Goal: Task Accomplishment & Management: Use online tool/utility

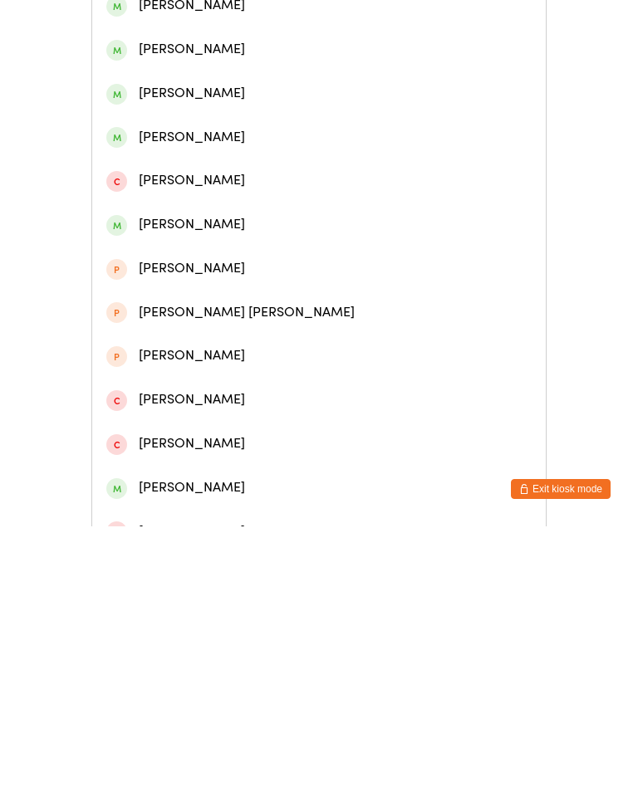
type input "Elly"
click at [190, 272] on div "[PERSON_NAME]" at bounding box center [318, 271] width 425 height 22
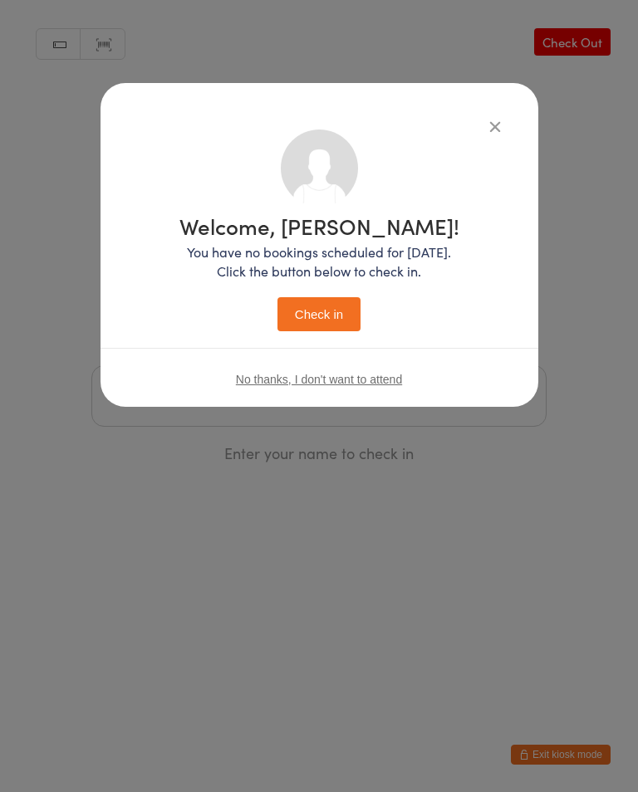
click at [301, 319] on button "Check in" at bounding box center [318, 314] width 83 height 34
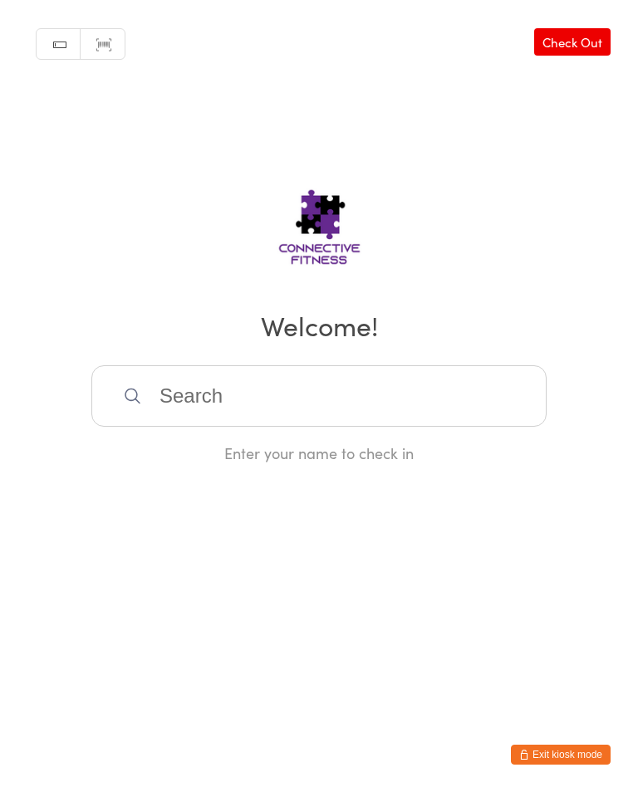
click at [388, 409] on input "search" at bounding box center [318, 395] width 455 height 61
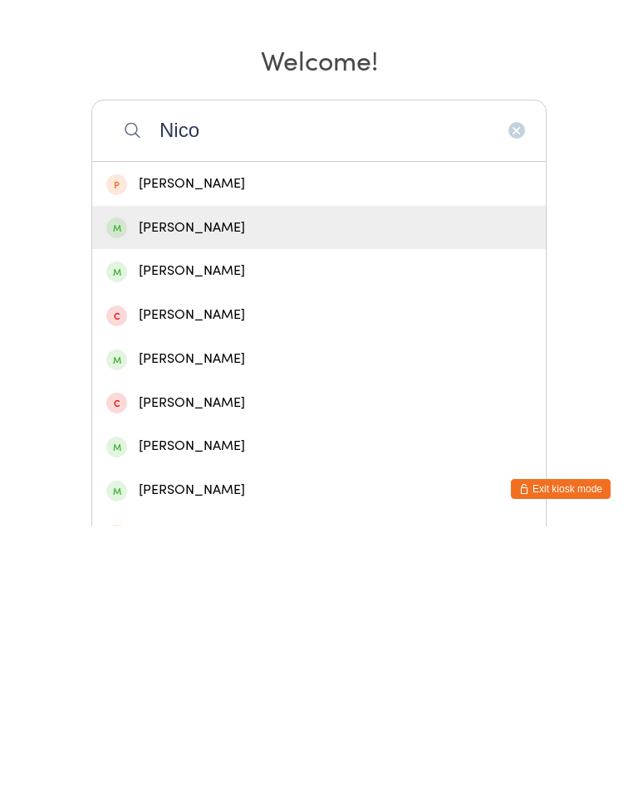
type input "Nico"
click at [273, 482] on div "[PERSON_NAME]" at bounding box center [318, 493] width 425 height 22
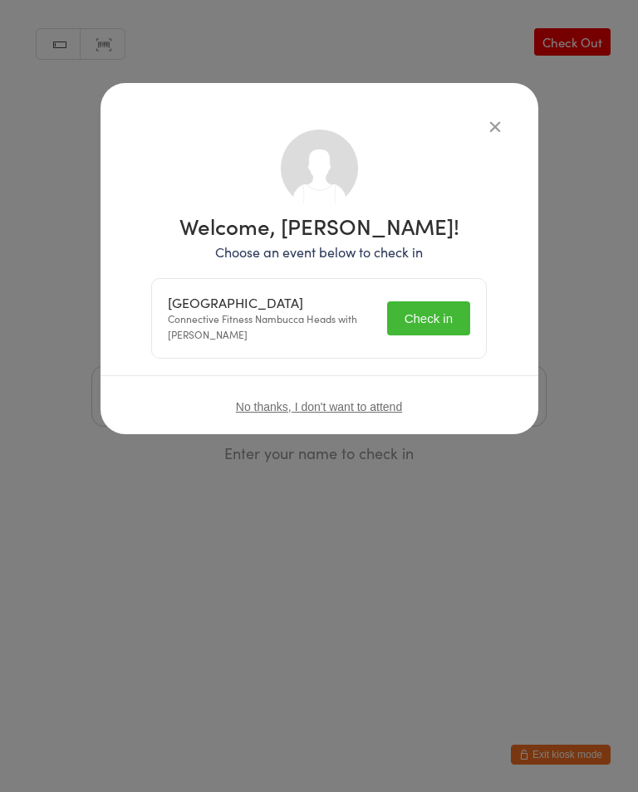
click at [429, 306] on button "Check in" at bounding box center [428, 318] width 83 height 34
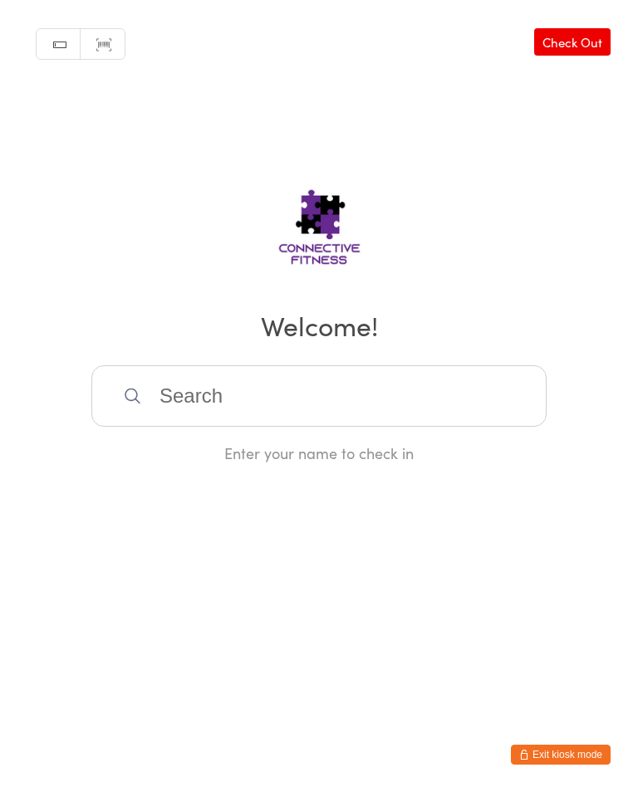
click at [332, 382] on input "search" at bounding box center [318, 395] width 455 height 61
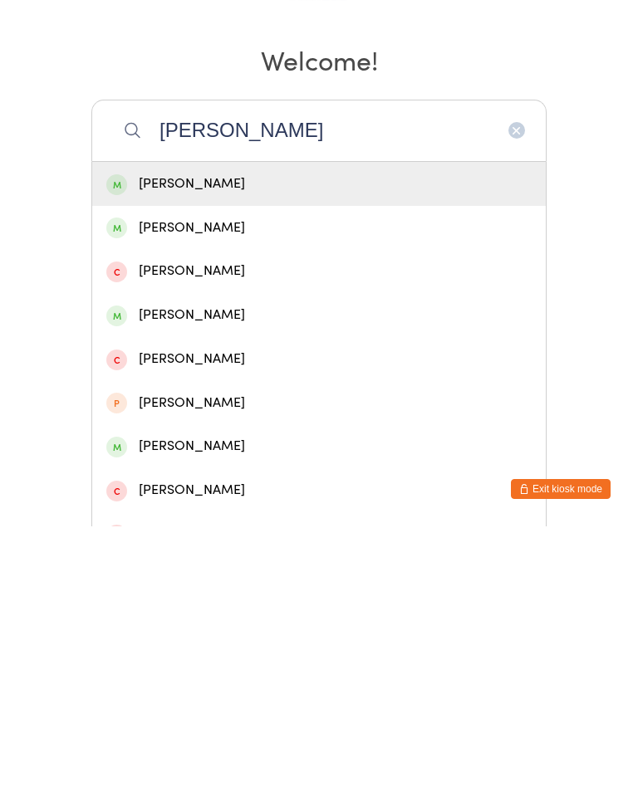
type input "[PERSON_NAME]"
click at [274, 438] on div "[PERSON_NAME]" at bounding box center [318, 449] width 425 height 22
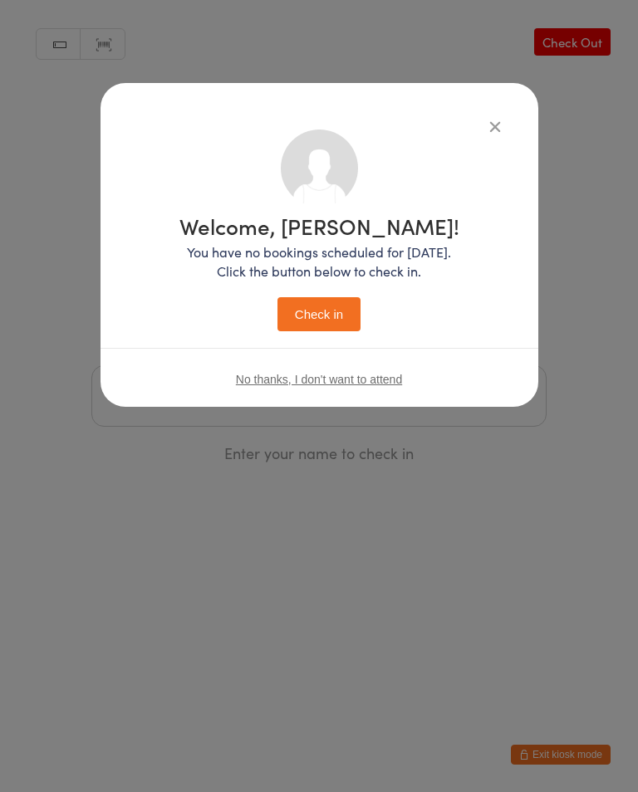
click at [320, 311] on button "Check in" at bounding box center [318, 314] width 83 height 34
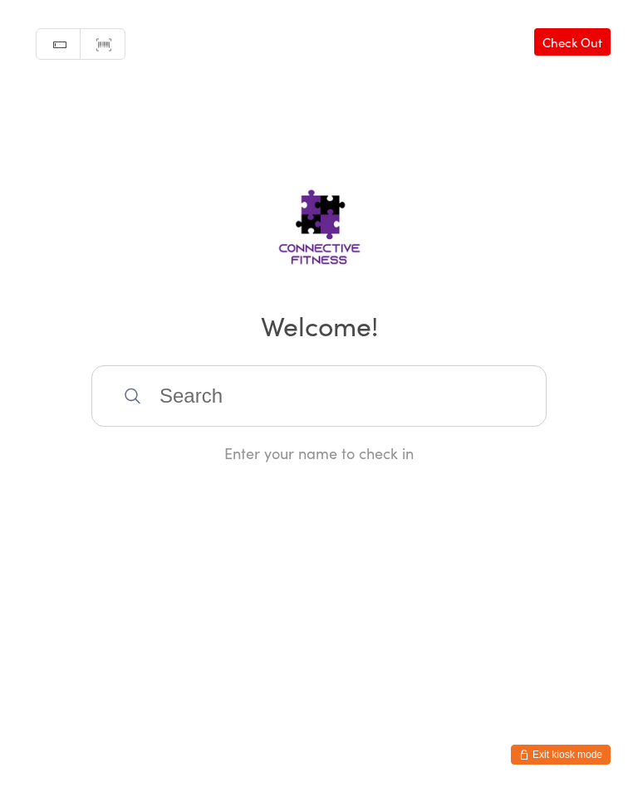
click at [416, 404] on input "search" at bounding box center [318, 395] width 455 height 61
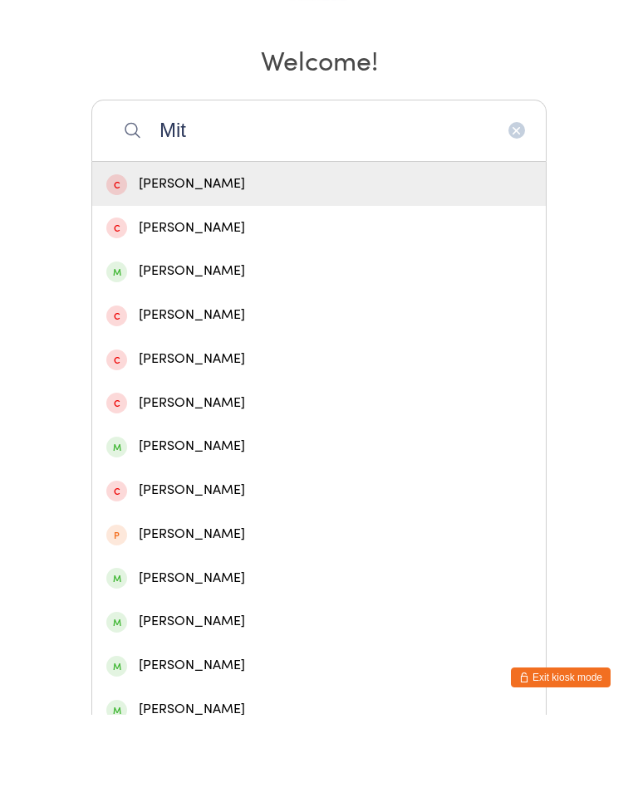
scroll to position [193, 0]
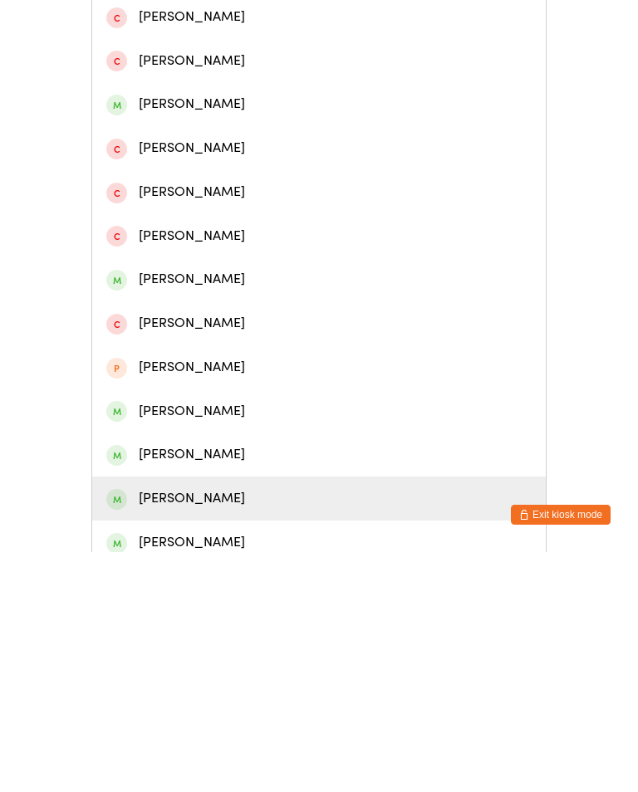
type input "Mit"
click at [273, 727] on div "[PERSON_NAME]" at bounding box center [318, 738] width 425 height 22
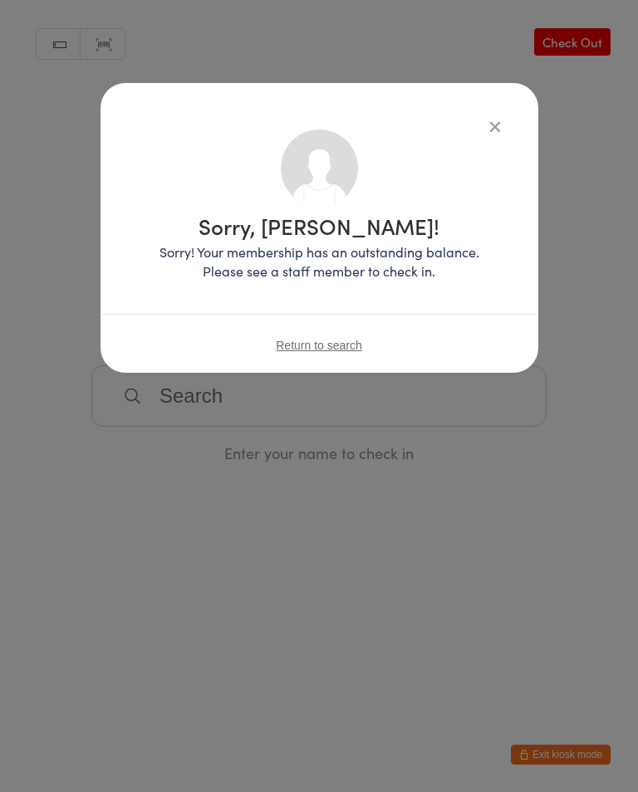
click at [496, 119] on button "button" at bounding box center [495, 126] width 20 height 20
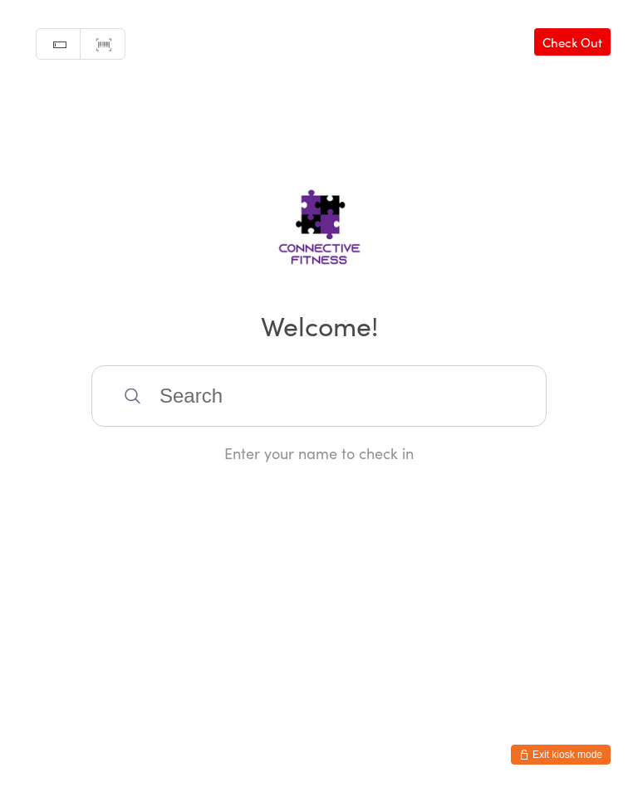
click at [443, 407] on input "search" at bounding box center [318, 395] width 455 height 61
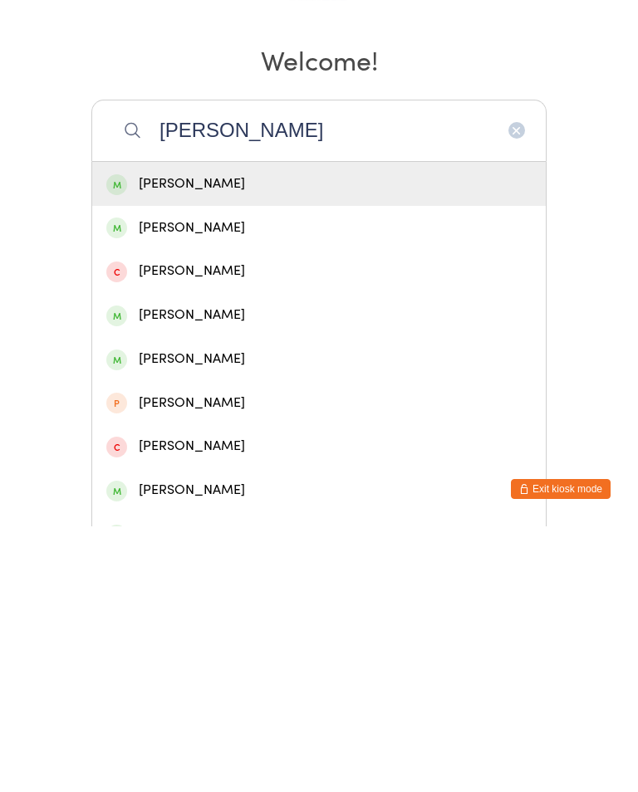
type input "[PERSON_NAME]"
click at [209, 438] on div "[PERSON_NAME]" at bounding box center [318, 449] width 425 height 22
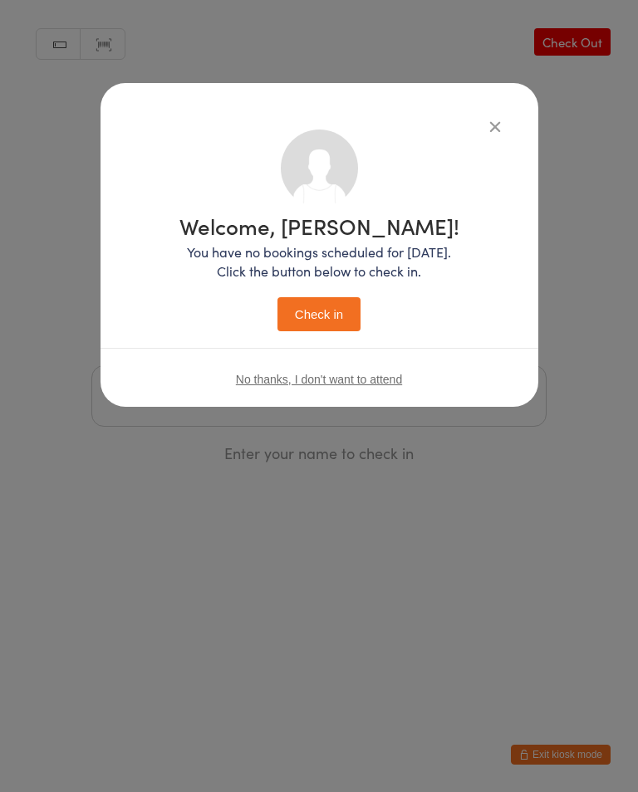
click at [328, 321] on button "Check in" at bounding box center [318, 314] width 83 height 34
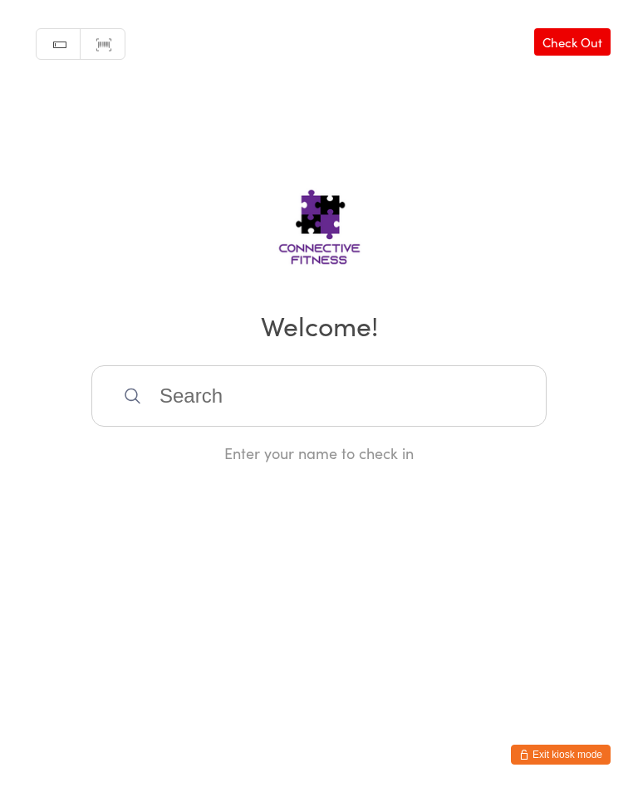
click at [216, 404] on input "search" at bounding box center [318, 395] width 455 height 61
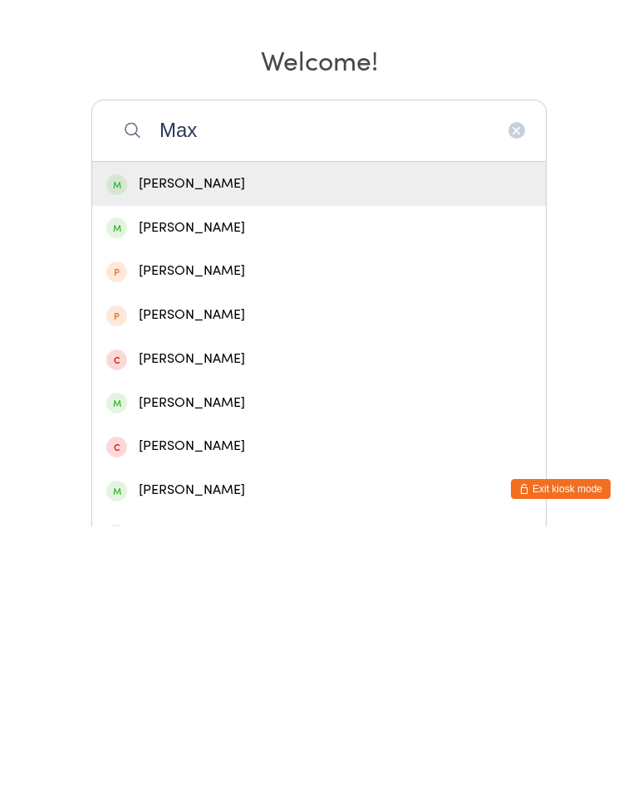
type input "Max"
click at [175, 658] on div "[PERSON_NAME]" at bounding box center [318, 669] width 425 height 22
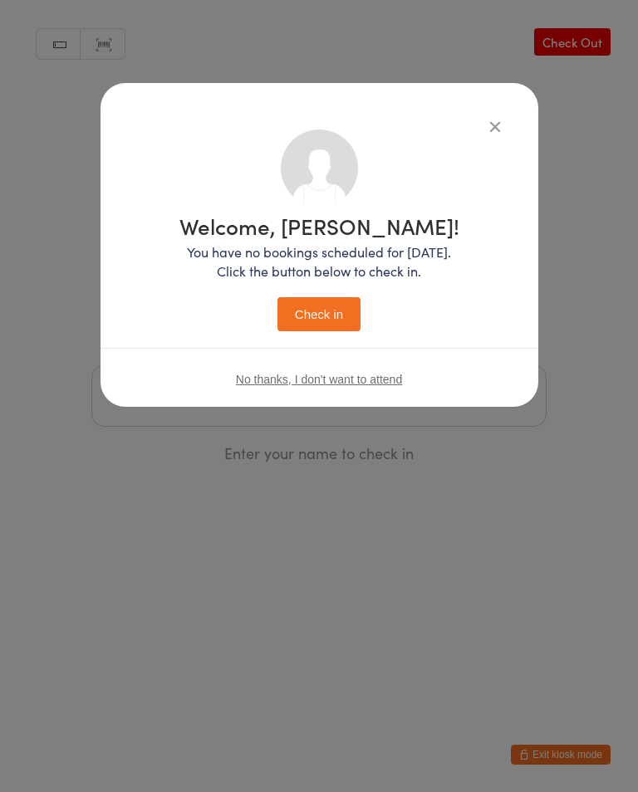
click at [321, 331] on button "Check in" at bounding box center [318, 314] width 83 height 34
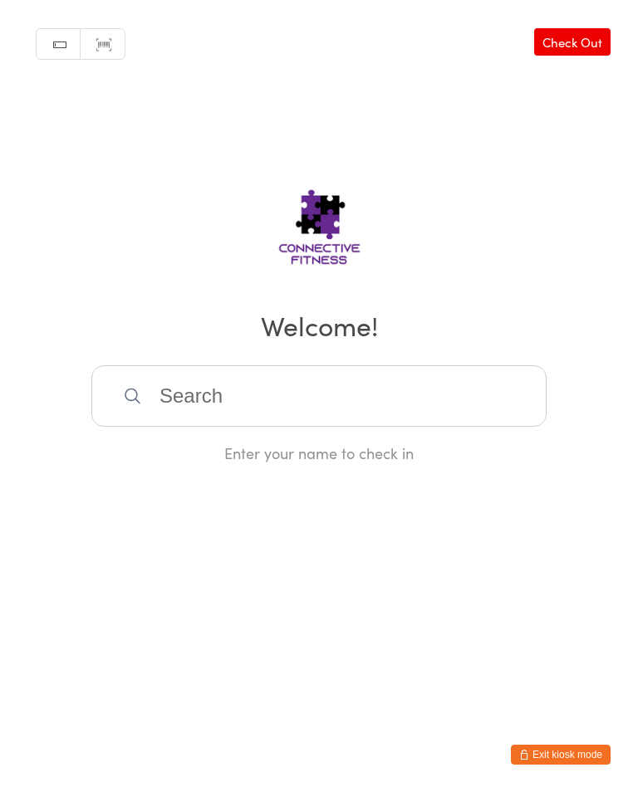
click at [449, 399] on input "search" at bounding box center [318, 395] width 455 height 61
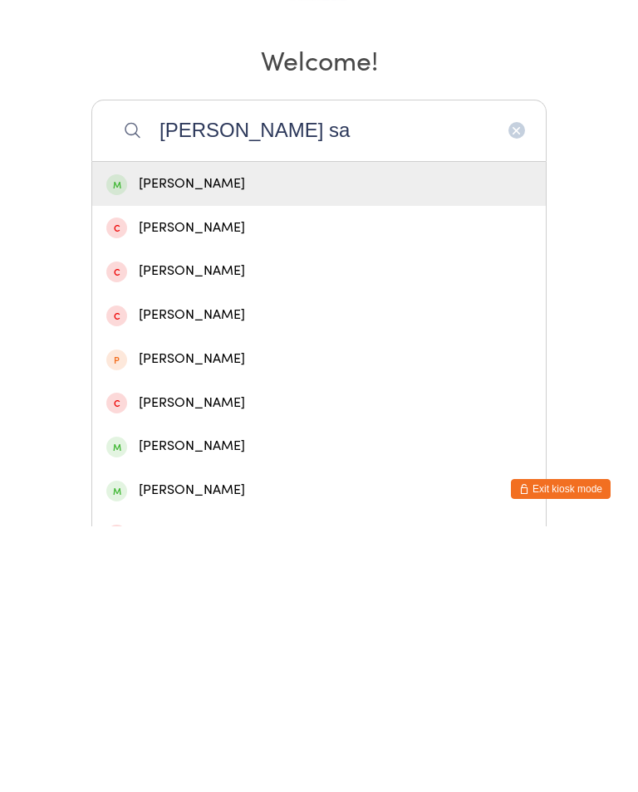
type input "[PERSON_NAME] sa"
click at [329, 438] on div "[PERSON_NAME]" at bounding box center [318, 449] width 425 height 22
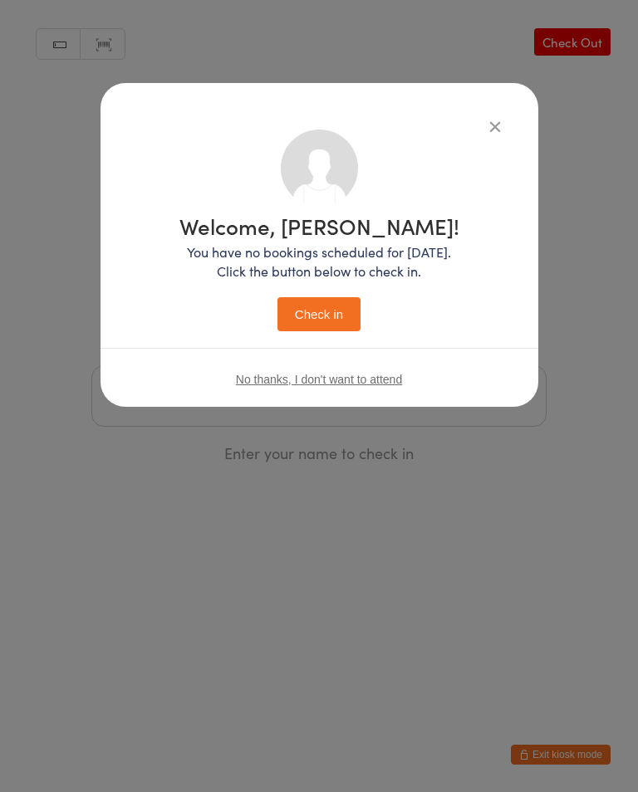
click at [352, 312] on button "Check in" at bounding box center [318, 314] width 83 height 34
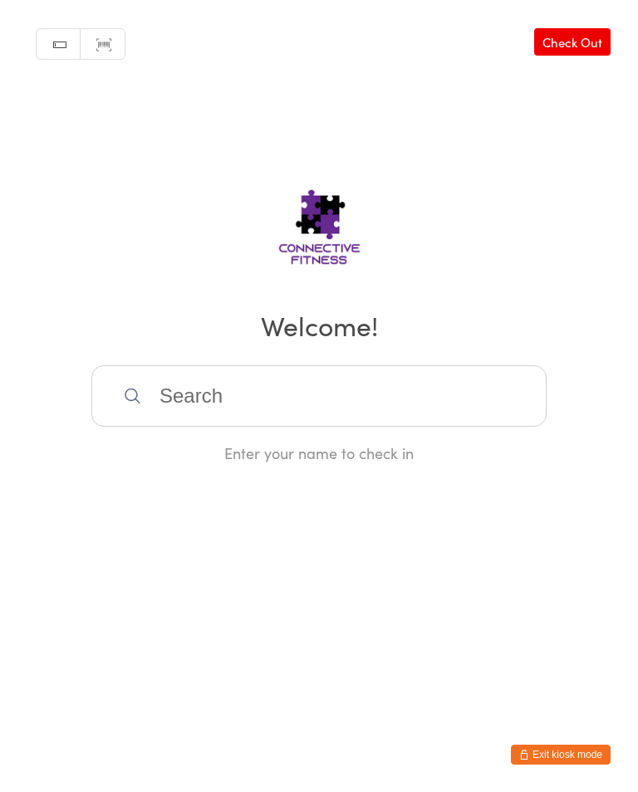
click at [223, 400] on input "search" at bounding box center [318, 395] width 455 height 61
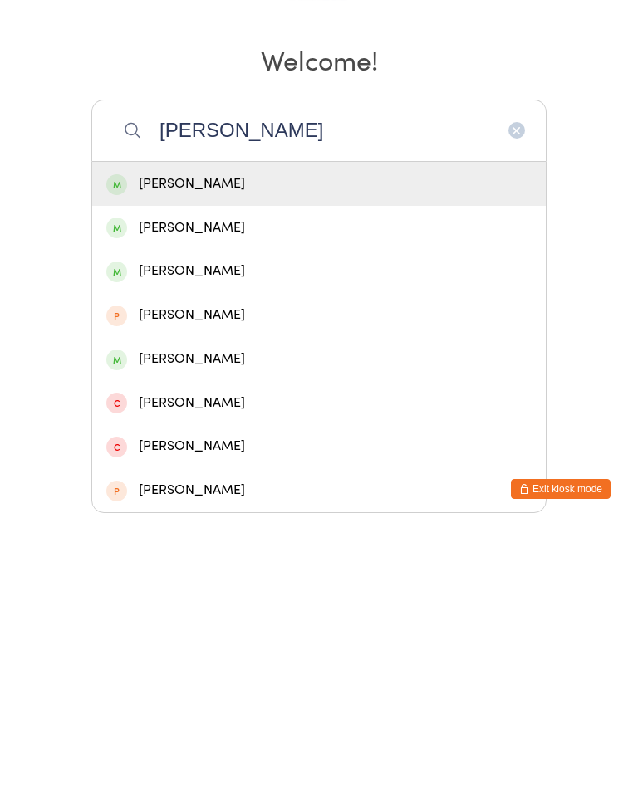
type input "[PERSON_NAME]"
click at [202, 438] on div "[PERSON_NAME]" at bounding box center [318, 449] width 425 height 22
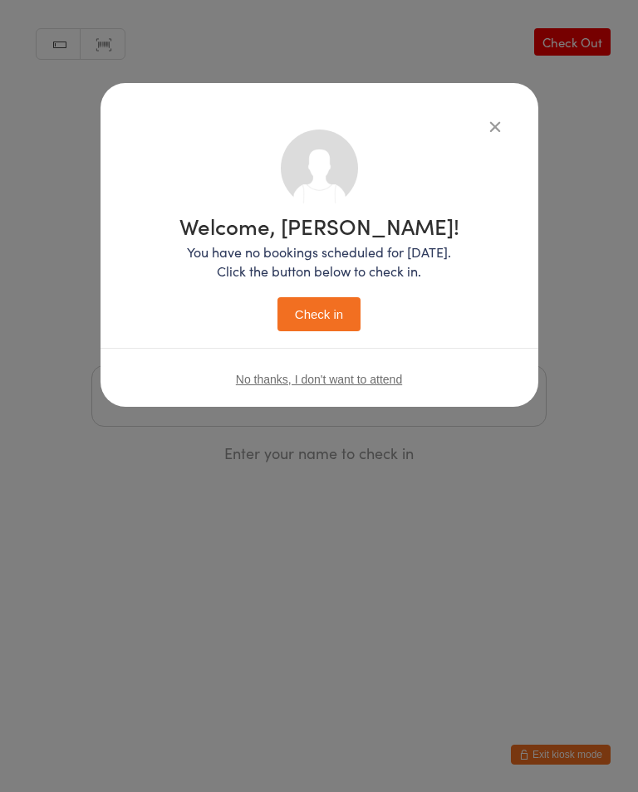
click at [308, 328] on button "Check in" at bounding box center [318, 314] width 83 height 34
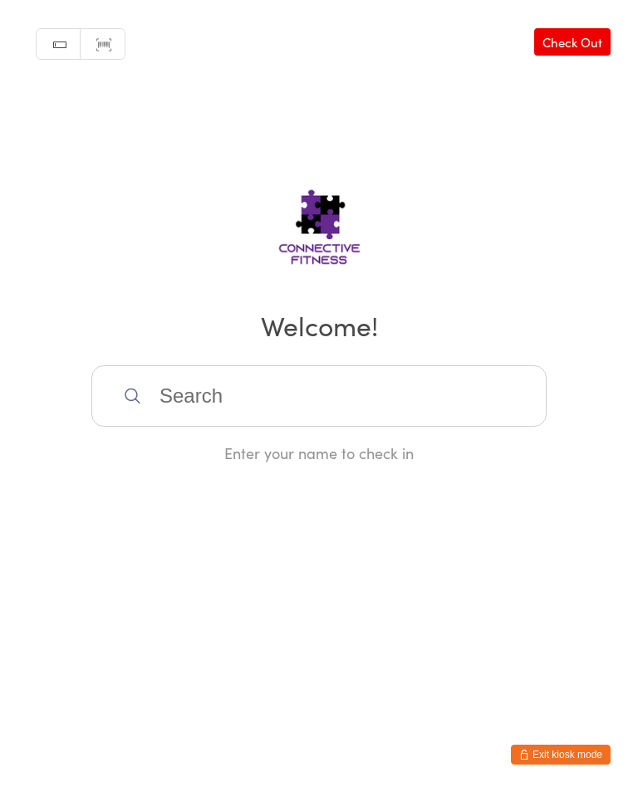
click at [320, 395] on input "search" at bounding box center [318, 395] width 455 height 61
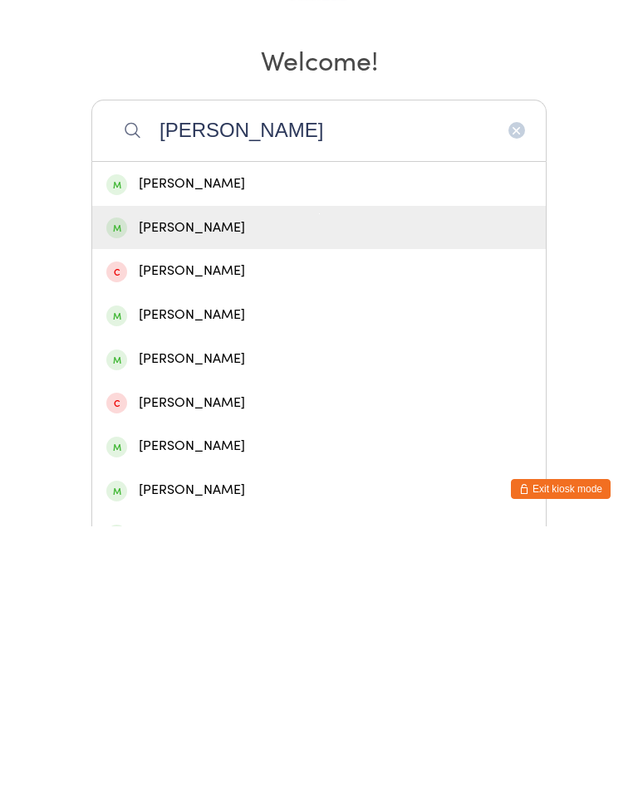
type input "[PERSON_NAME]"
click at [243, 482] on div "[PERSON_NAME]" at bounding box center [318, 493] width 425 height 22
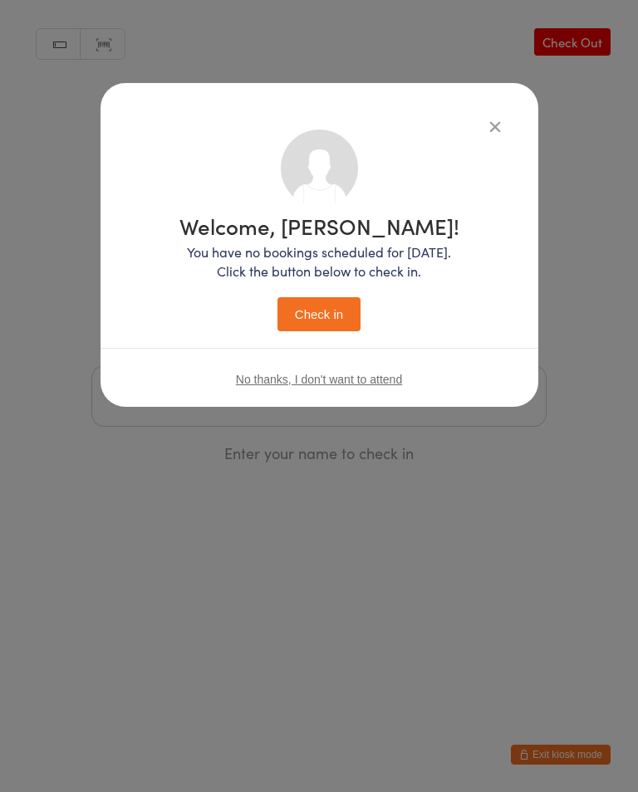
click at [321, 311] on button "Check in" at bounding box center [318, 314] width 83 height 34
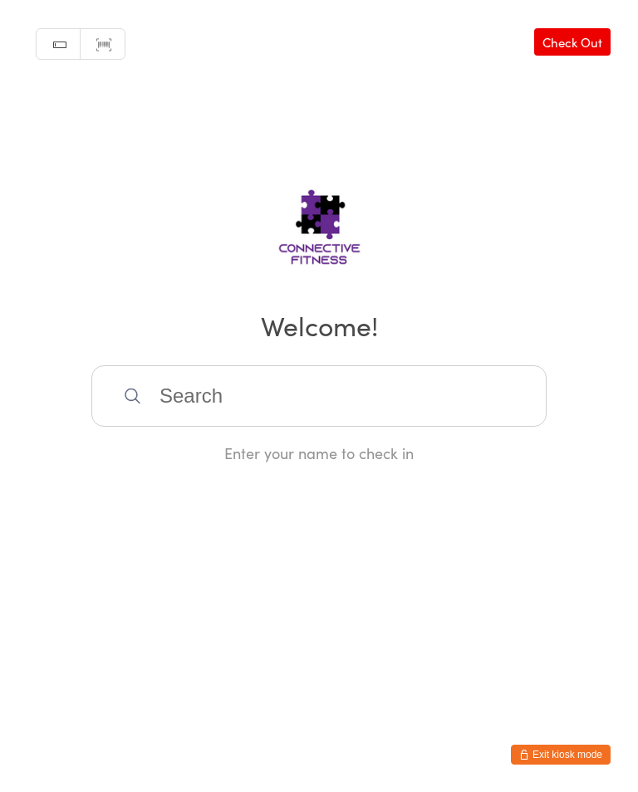
click at [281, 407] on input "search" at bounding box center [318, 395] width 455 height 61
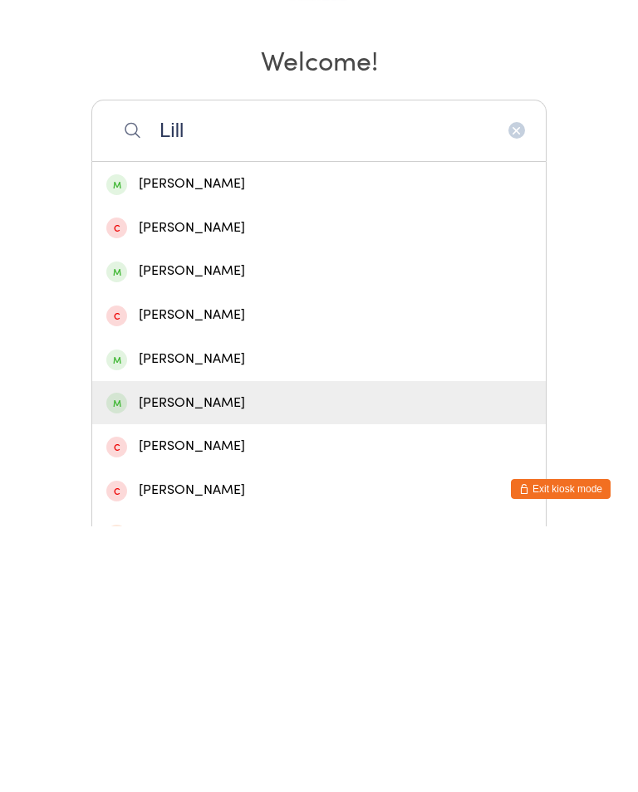
type input "Lill"
click at [248, 658] on div "[PERSON_NAME]" at bounding box center [318, 669] width 425 height 22
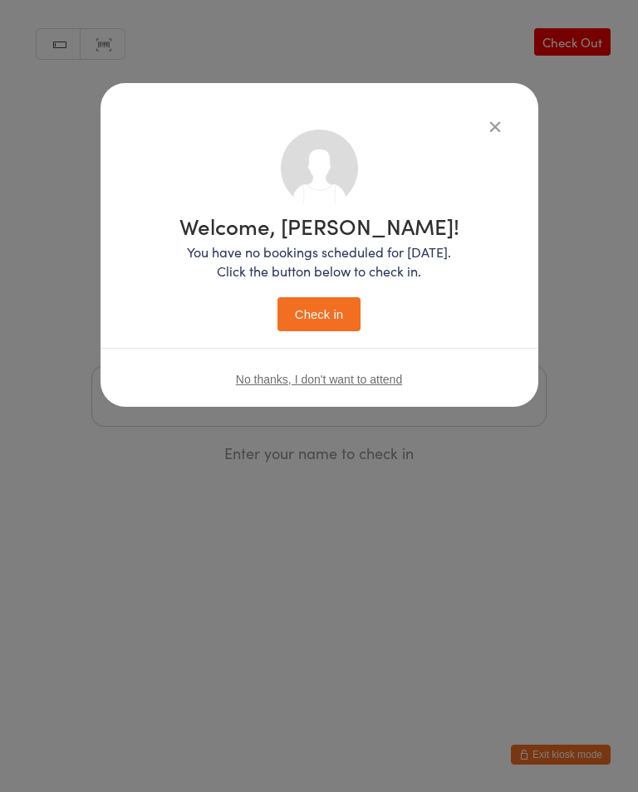
click at [334, 312] on button "Check in" at bounding box center [318, 314] width 83 height 34
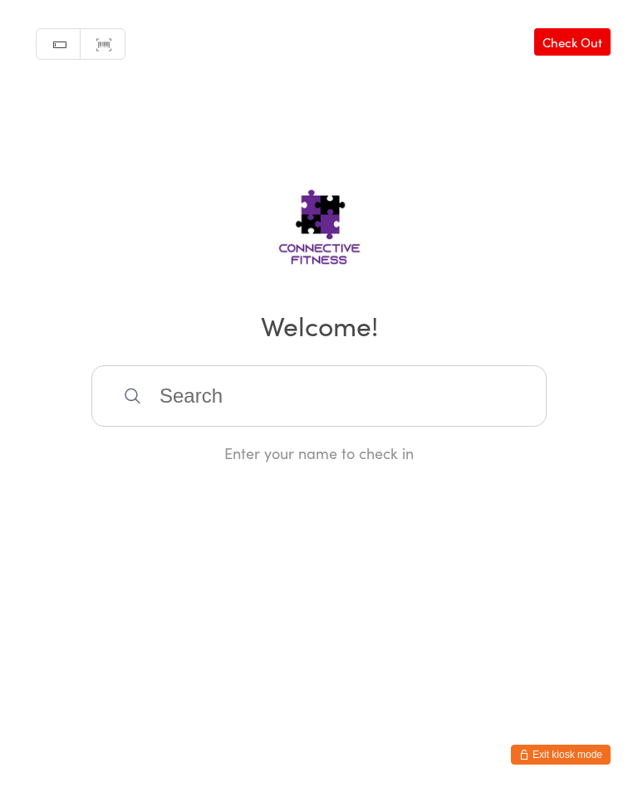
click at [208, 408] on input "search" at bounding box center [318, 395] width 455 height 61
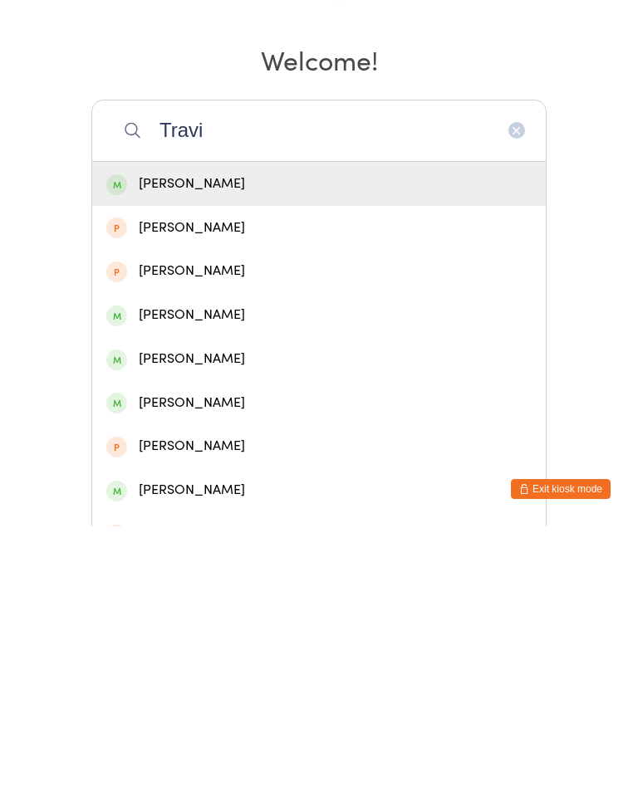
type input "Travi"
click at [198, 438] on div "[PERSON_NAME]" at bounding box center [318, 449] width 425 height 22
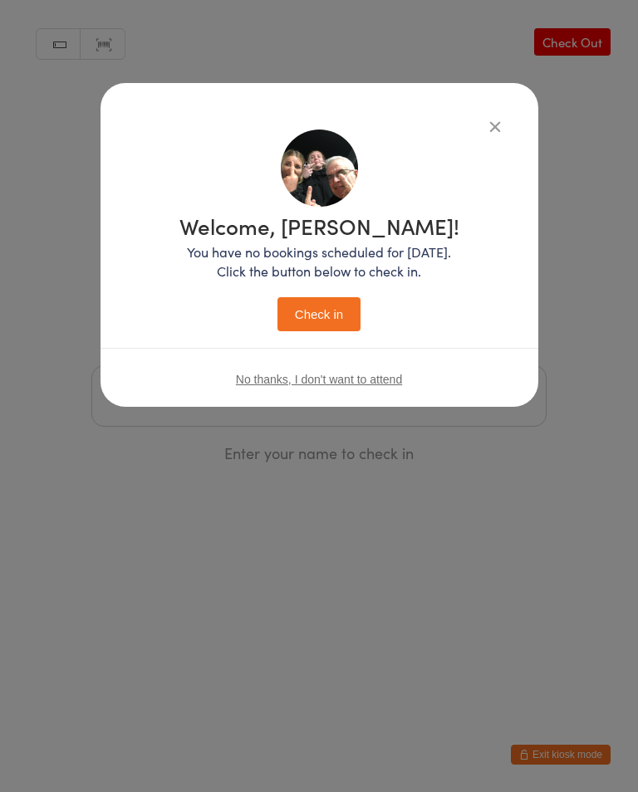
click at [308, 328] on button "Check in" at bounding box center [318, 314] width 83 height 34
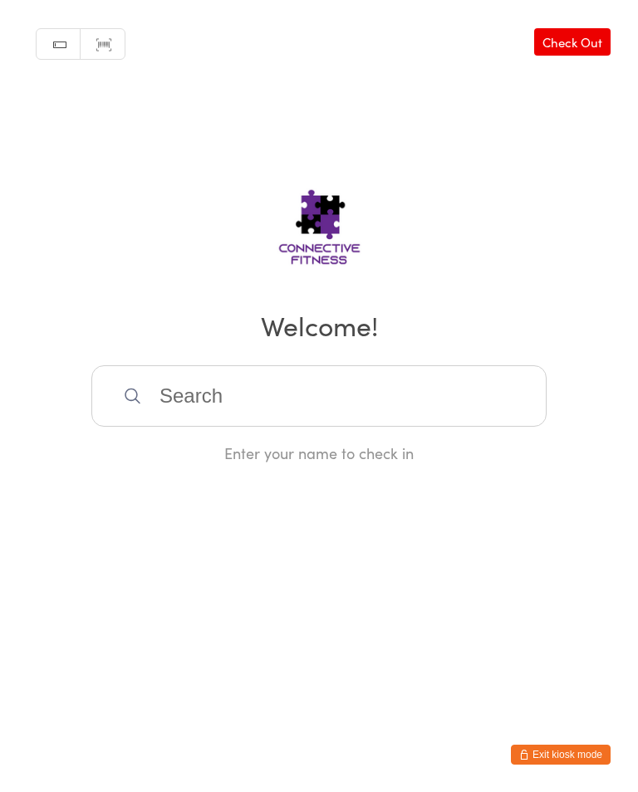
click at [458, 416] on input "search" at bounding box center [318, 395] width 455 height 61
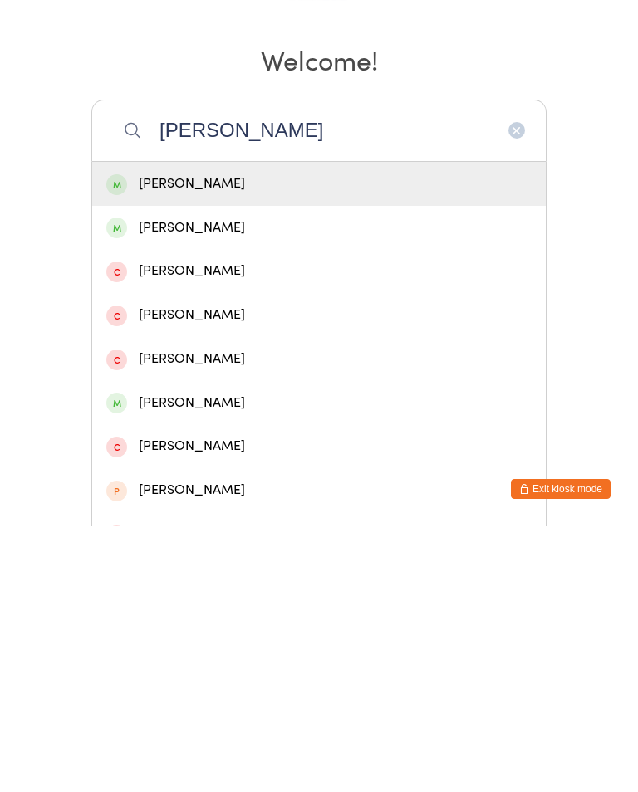
type input "[PERSON_NAME]"
click at [324, 438] on div "[PERSON_NAME]" at bounding box center [318, 449] width 425 height 22
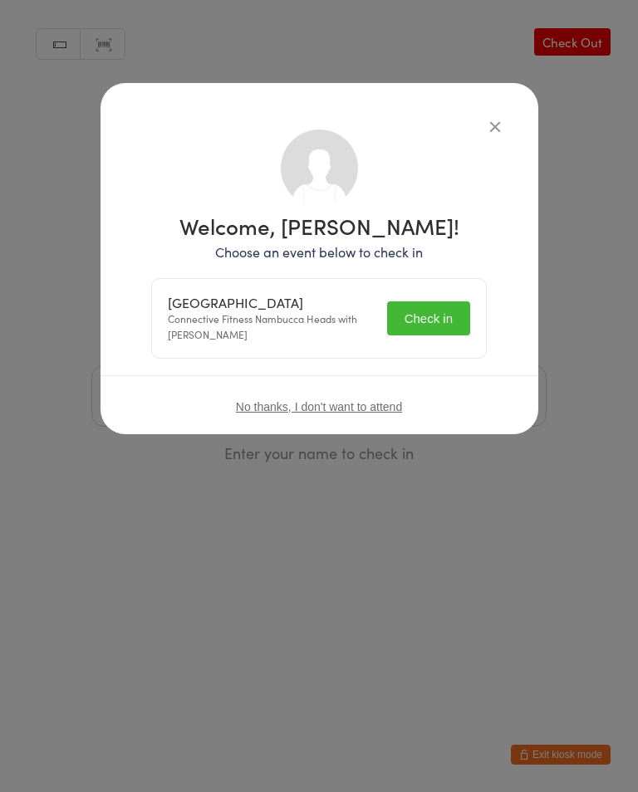
click at [445, 306] on button "Check in" at bounding box center [428, 318] width 83 height 34
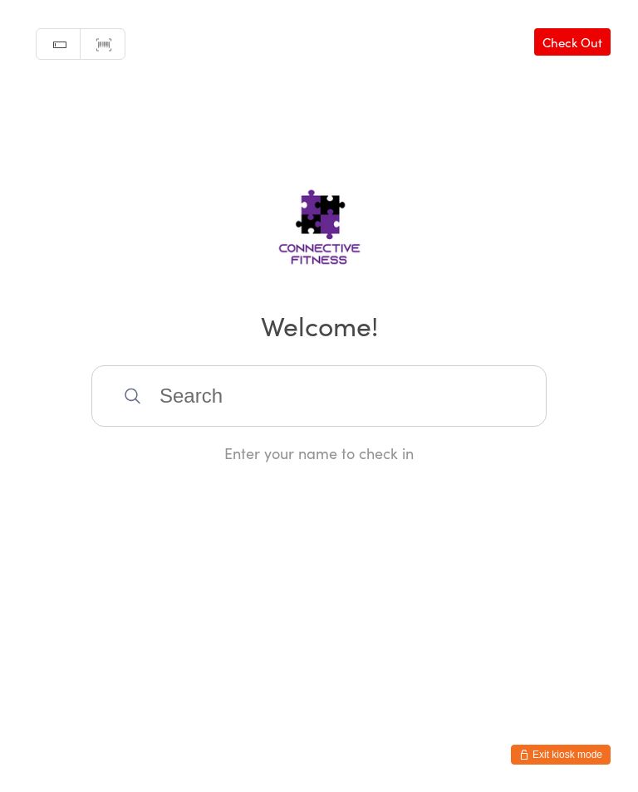
click at [377, 387] on input "search" at bounding box center [318, 395] width 455 height 61
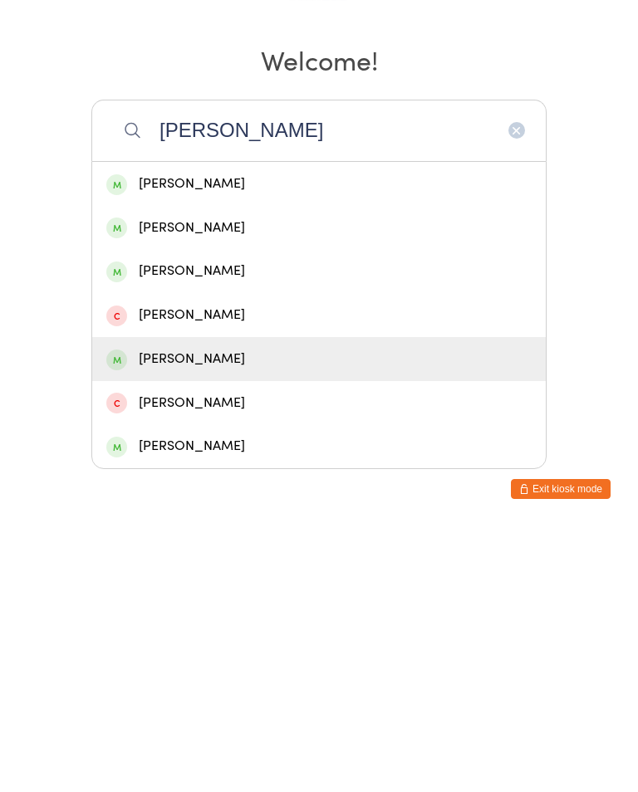
type input "[PERSON_NAME]"
click at [239, 614] on div "[PERSON_NAME]" at bounding box center [318, 625] width 425 height 22
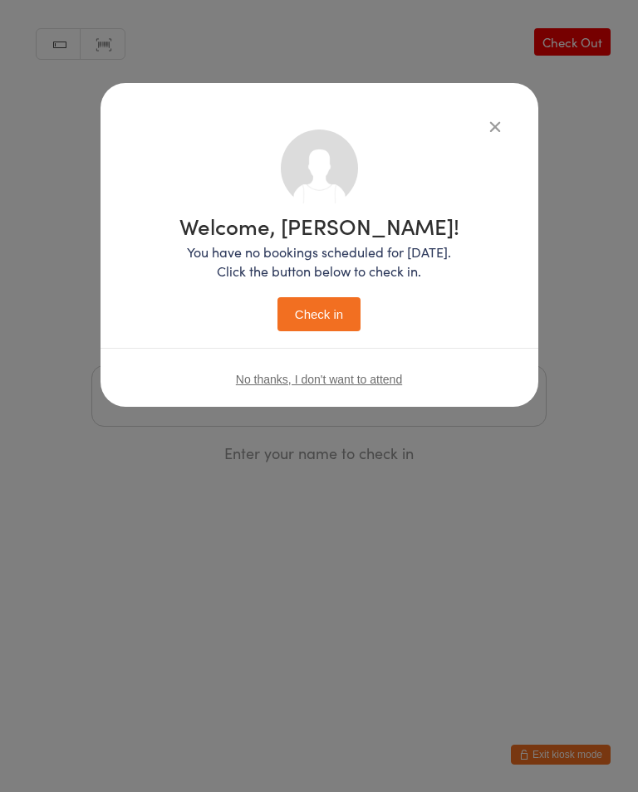
click at [328, 330] on button "Check in" at bounding box center [318, 314] width 83 height 34
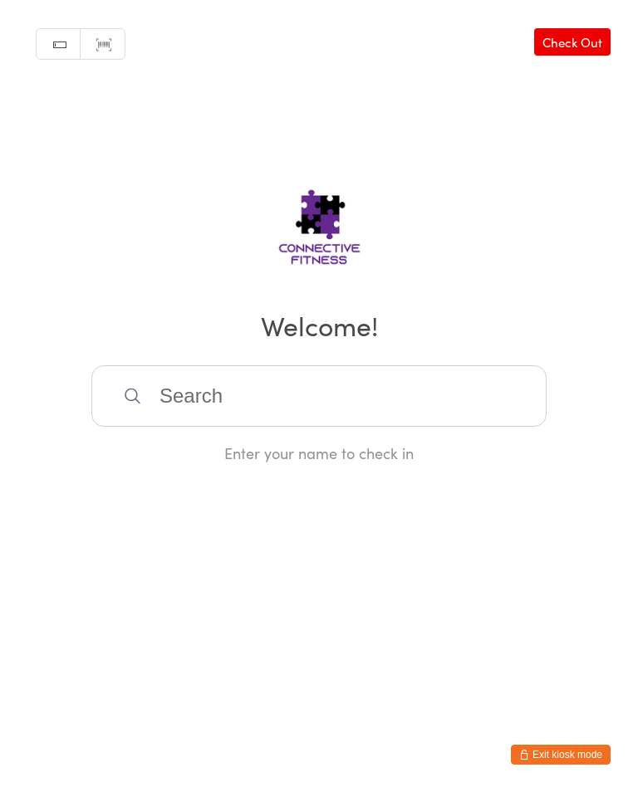
click at [355, 386] on input "search" at bounding box center [318, 395] width 455 height 61
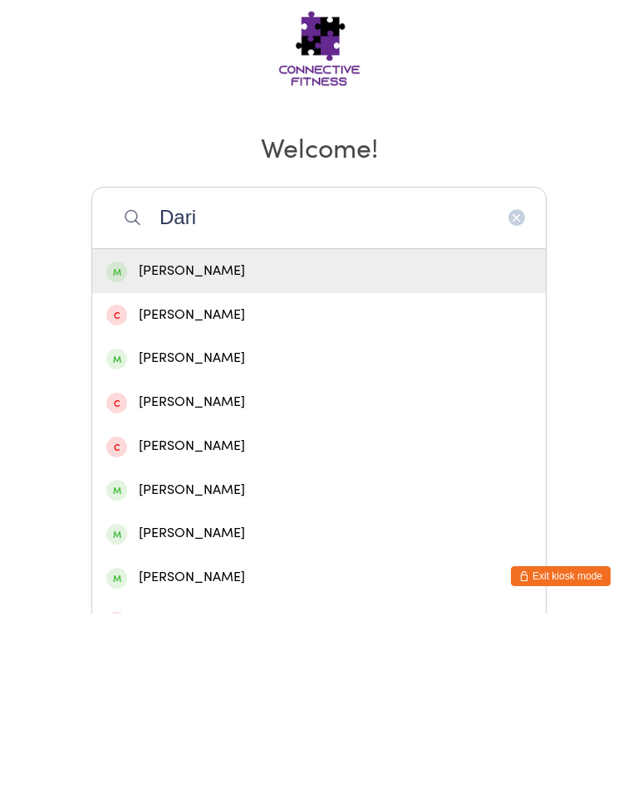
type input "Dari"
click at [339, 438] on div "[PERSON_NAME]" at bounding box center [318, 449] width 425 height 22
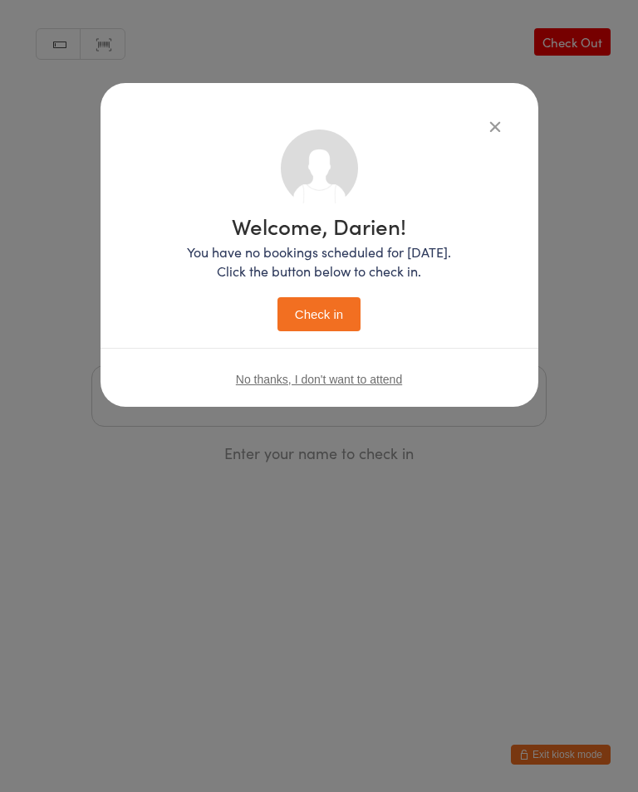
click at [309, 330] on button "Check in" at bounding box center [318, 314] width 83 height 34
